Goal: Navigation & Orientation: Find specific page/section

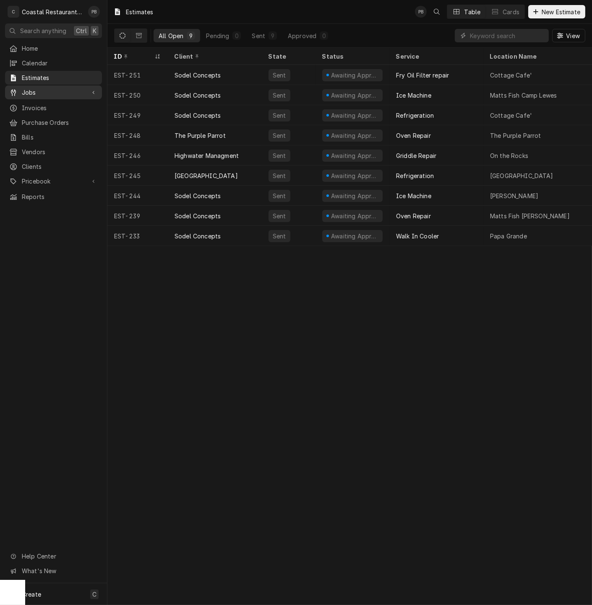
click at [41, 90] on span "Jobs" at bounding box center [53, 92] width 63 height 9
click at [45, 103] on span "Jobs" at bounding box center [60, 107] width 76 height 9
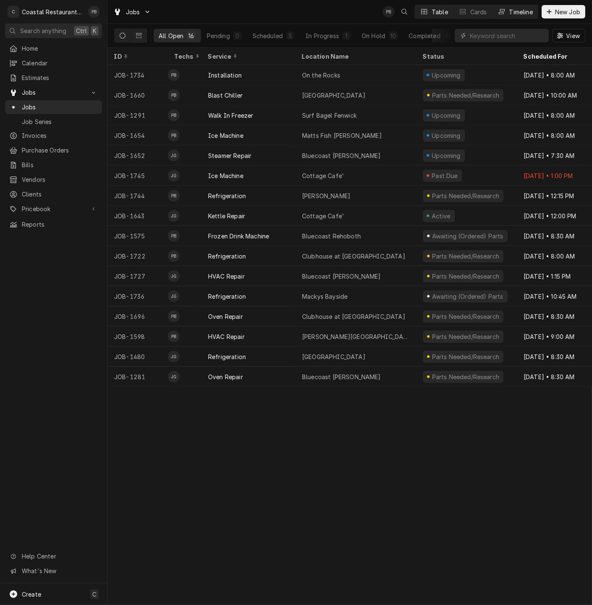
click at [515, 11] on div "Timeline" at bounding box center [520, 12] width 23 height 9
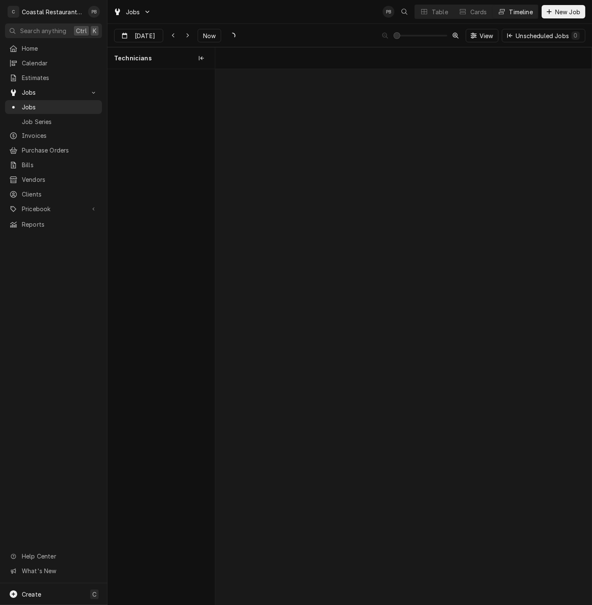
scroll to position [0, 7461]
click at [208, 32] on span "Now" at bounding box center [209, 35] width 16 height 9
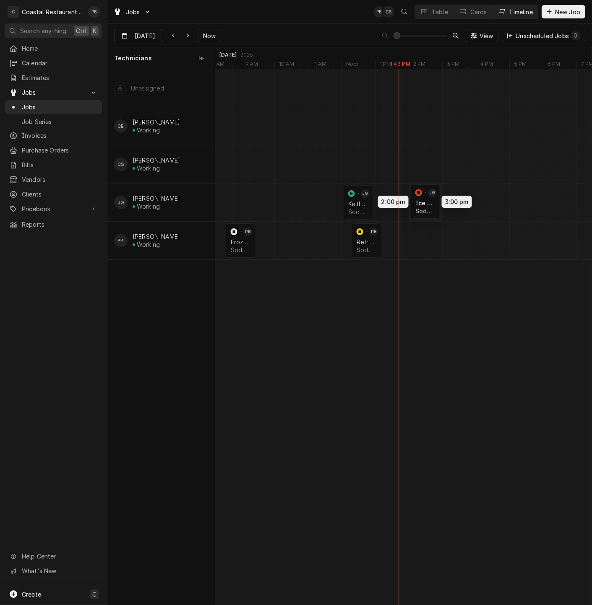
drag, startPoint x: 387, startPoint y: 200, endPoint x: 421, endPoint y: 200, distance: 33.6
click at [421, 200] on div "2:00 PM 3:00 PM JOB-1745 JG Ice Machine Sodel Concepts | Bethany Beach, 19930 1…" at bounding box center [403, 337] width 376 height 536
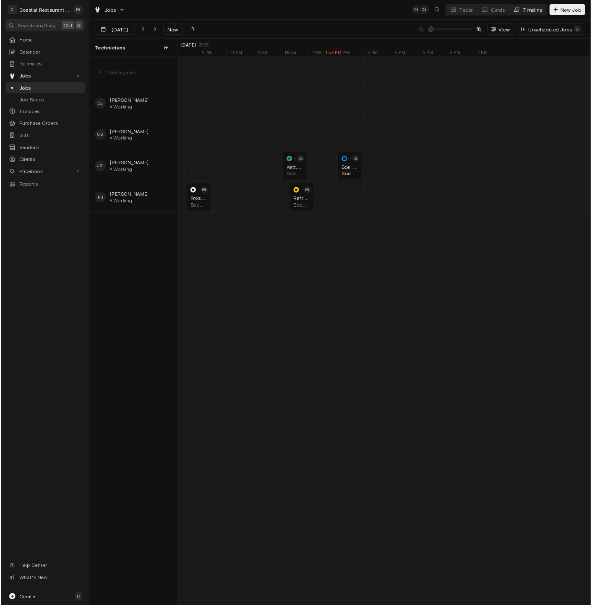
scroll to position [0, 7707]
